Goal: Information Seeking & Learning: Learn about a topic

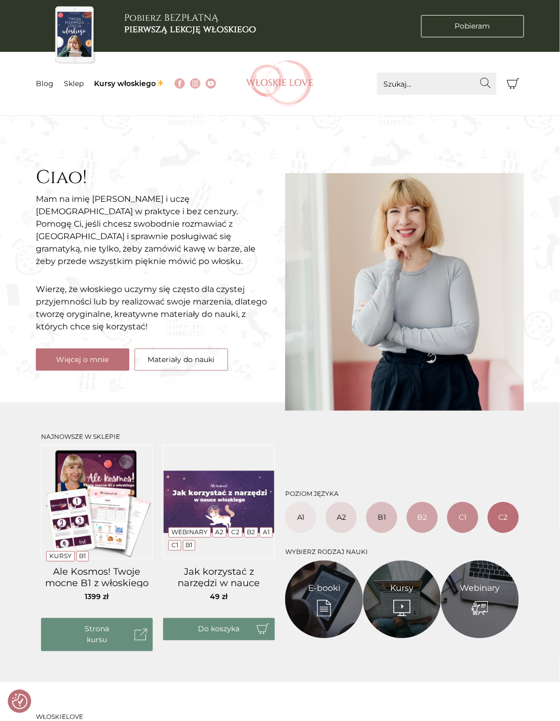
click at [43, 84] on link "Blog" at bounding box center [45, 83] width 18 height 9
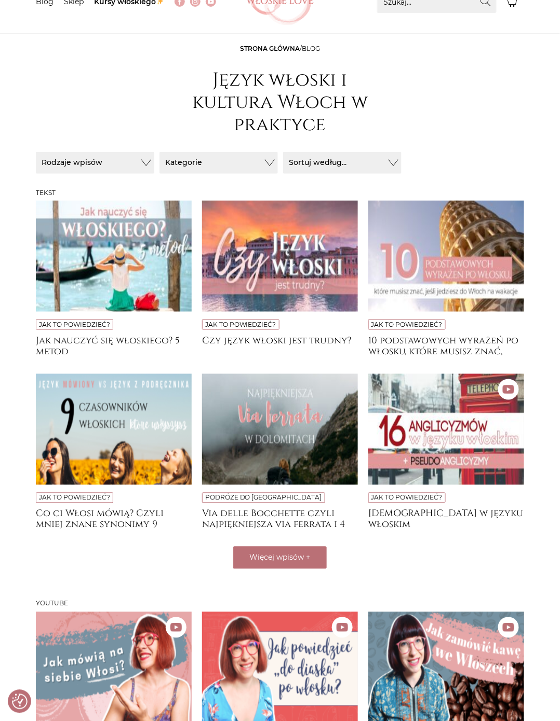
scroll to position [83, 0]
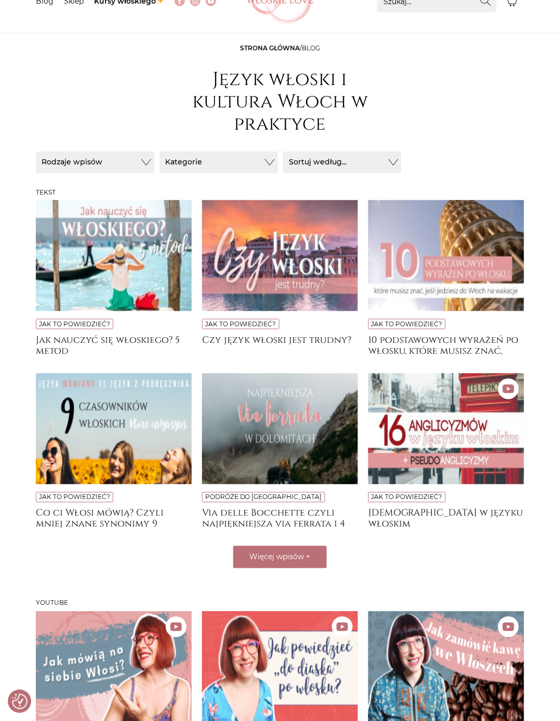
click at [500, 512] on h4 "[DEMOGRAPHIC_DATA] w języku włoskim" at bounding box center [446, 518] width 156 height 21
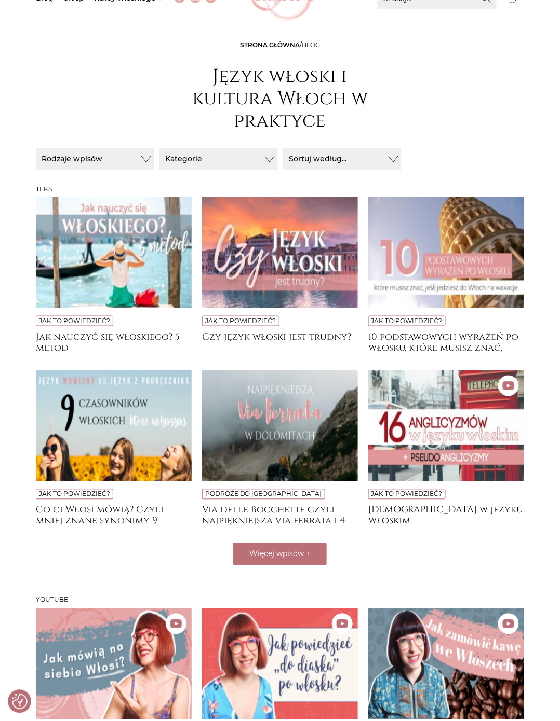
scroll to position [132, 0]
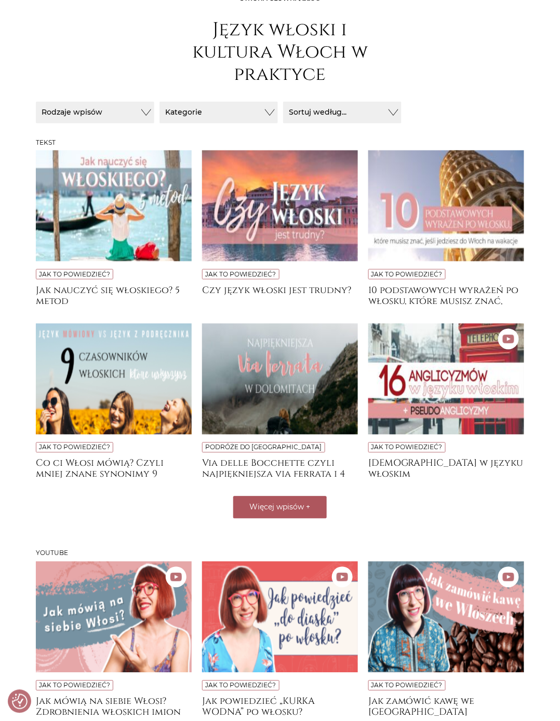
click at [316, 507] on button "Więcej wpisów +" at bounding box center [279, 508] width 93 height 22
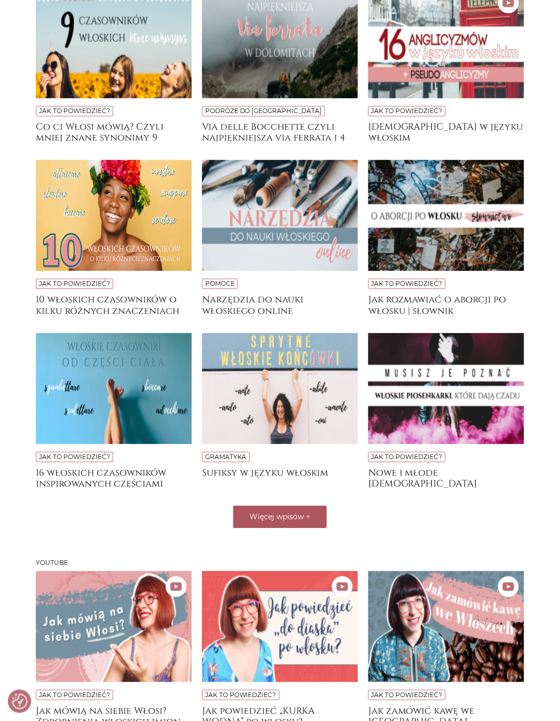
scroll to position [473, 0]
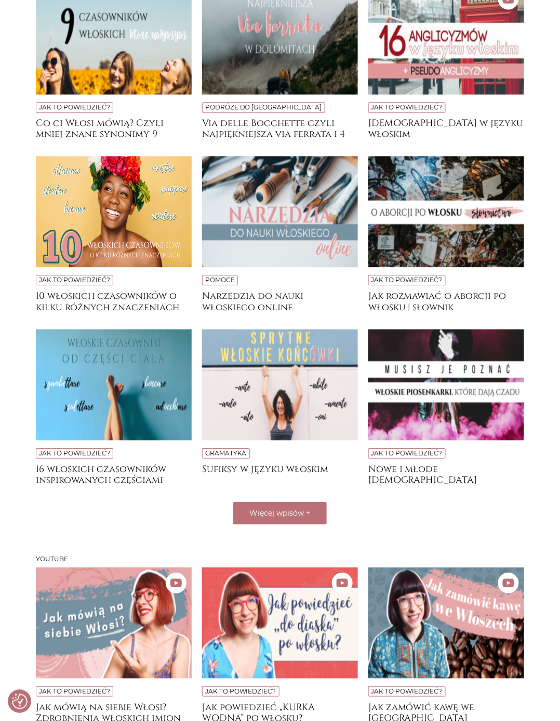
click at [139, 478] on h4 "16 włoskich czasowników inspirowanych częściami ciała" at bounding box center [114, 474] width 156 height 21
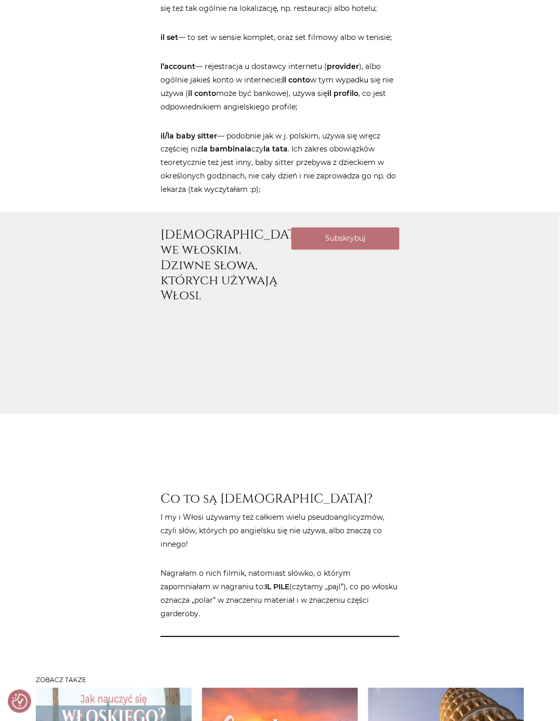
scroll to position [1155, 0]
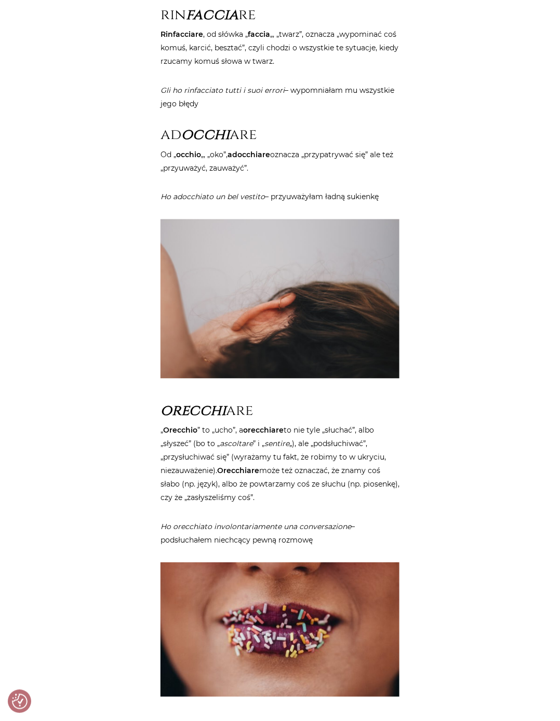
scroll to position [1116, 0]
